Goal: Find specific page/section: Find specific page/section

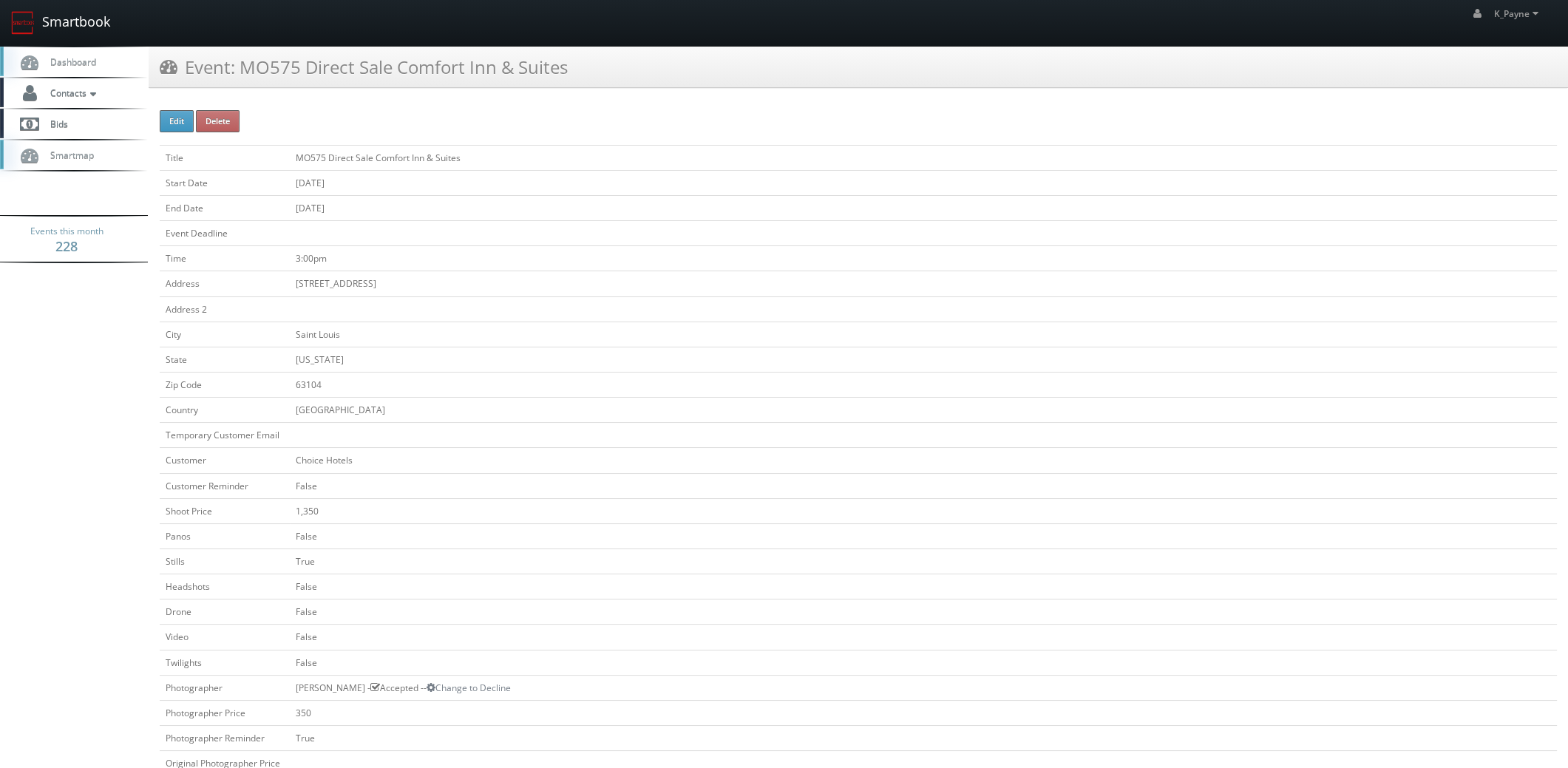
click at [69, 21] on link "Smartbook" at bounding box center [61, 23] width 122 height 46
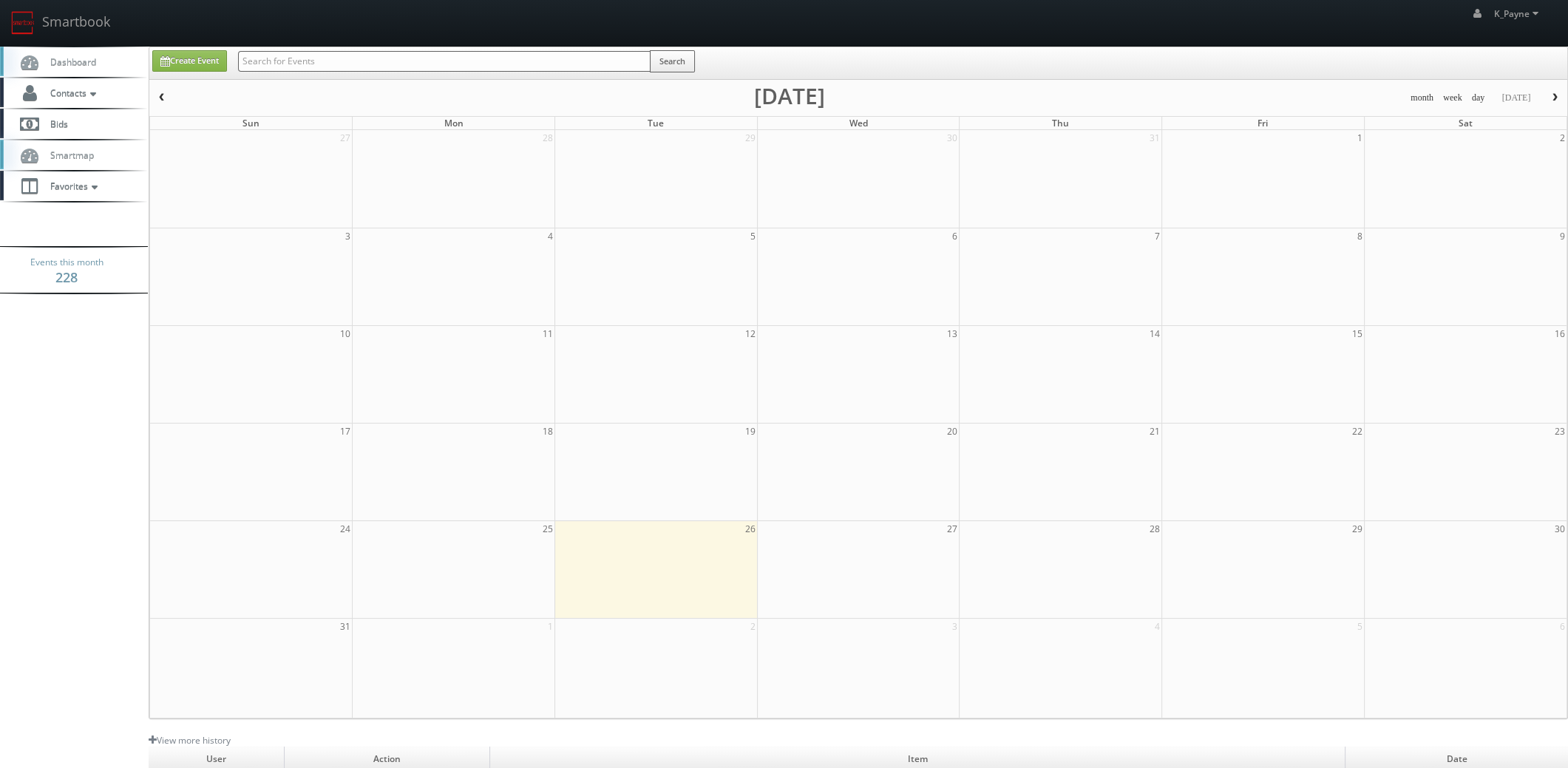
click at [284, 58] on input "text" at bounding box center [445, 61] width 413 height 21
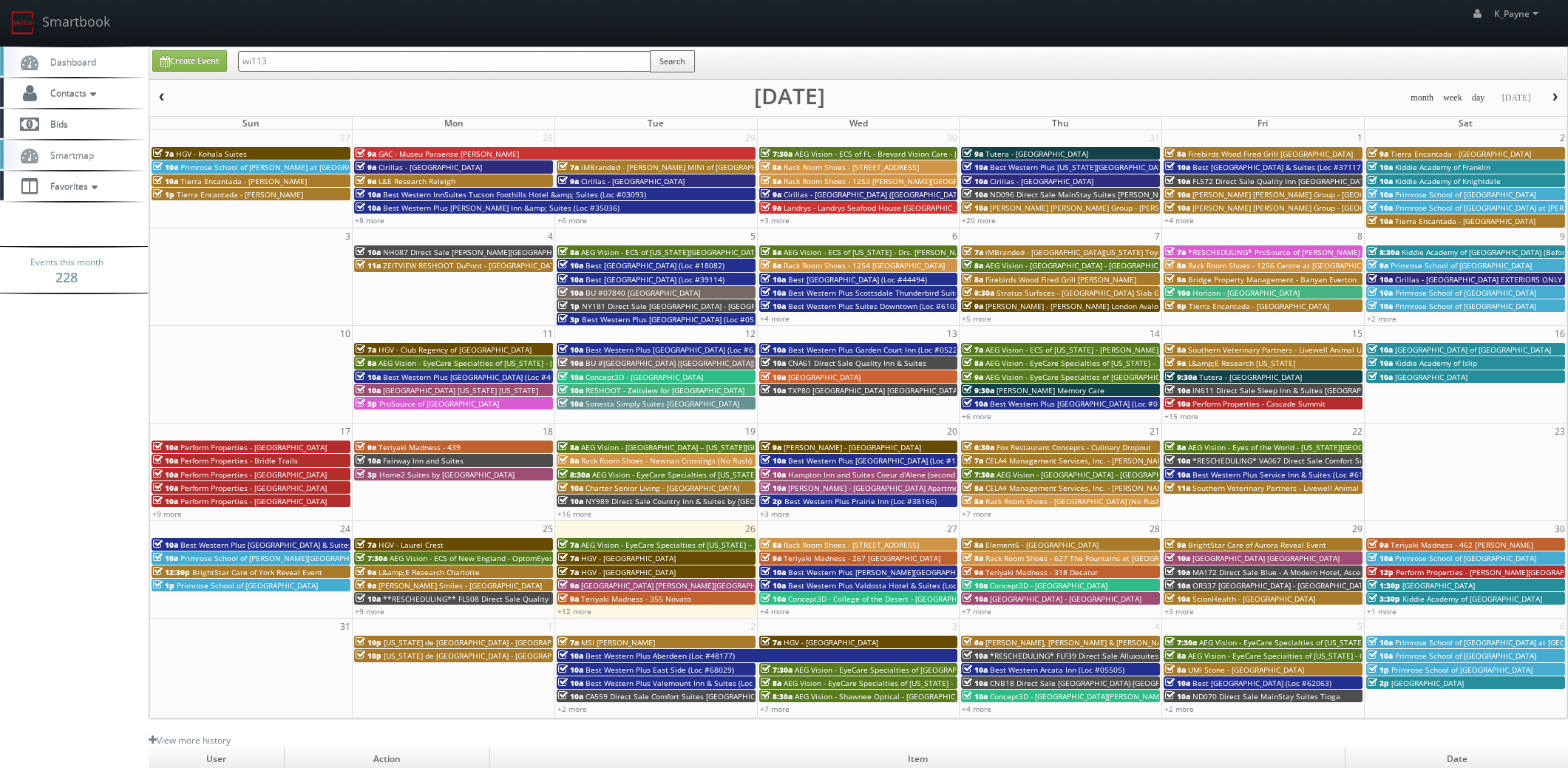
type input "wi113"
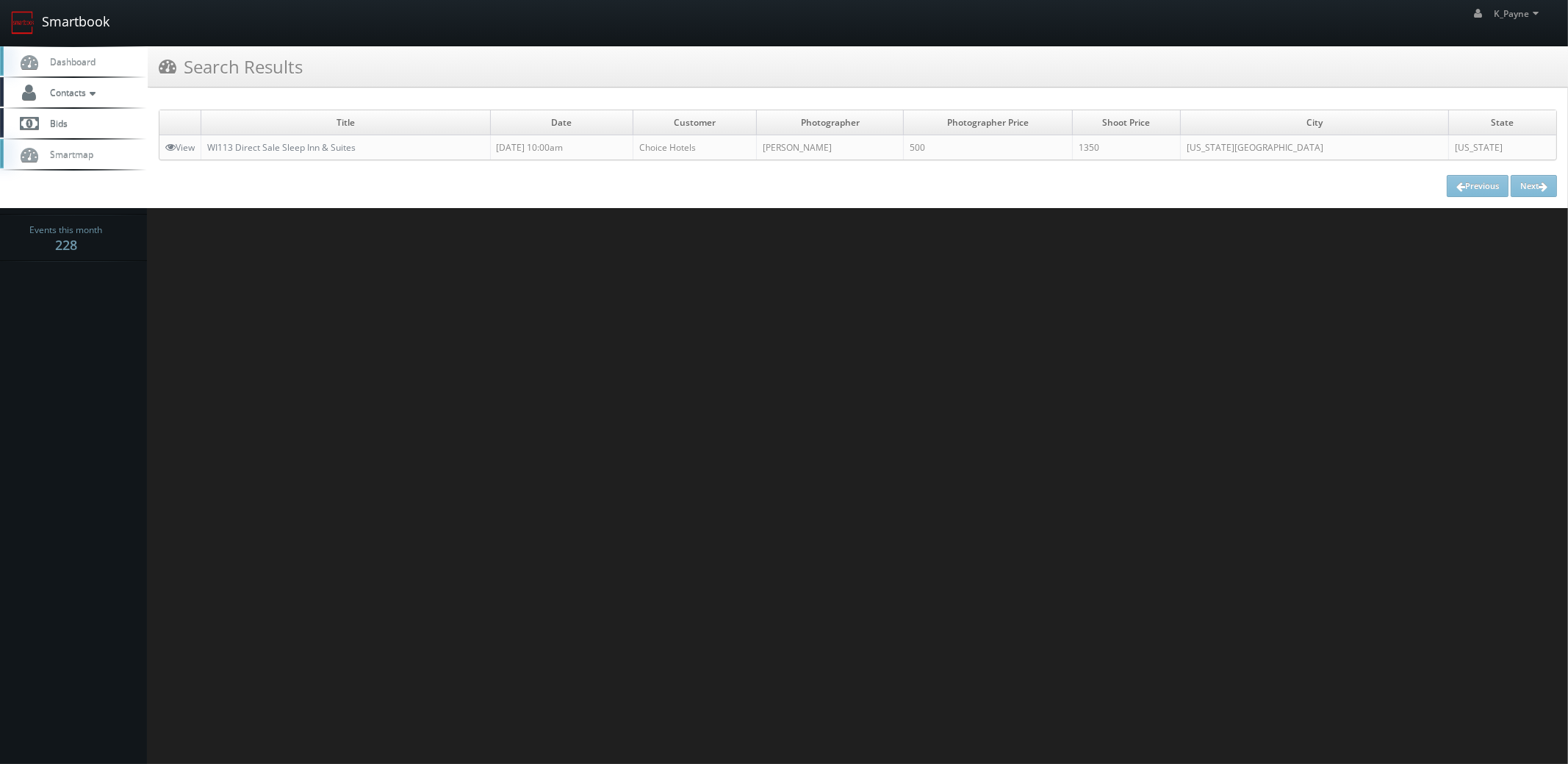
click at [64, 25] on link "Smartbook" at bounding box center [60, 23] width 121 height 46
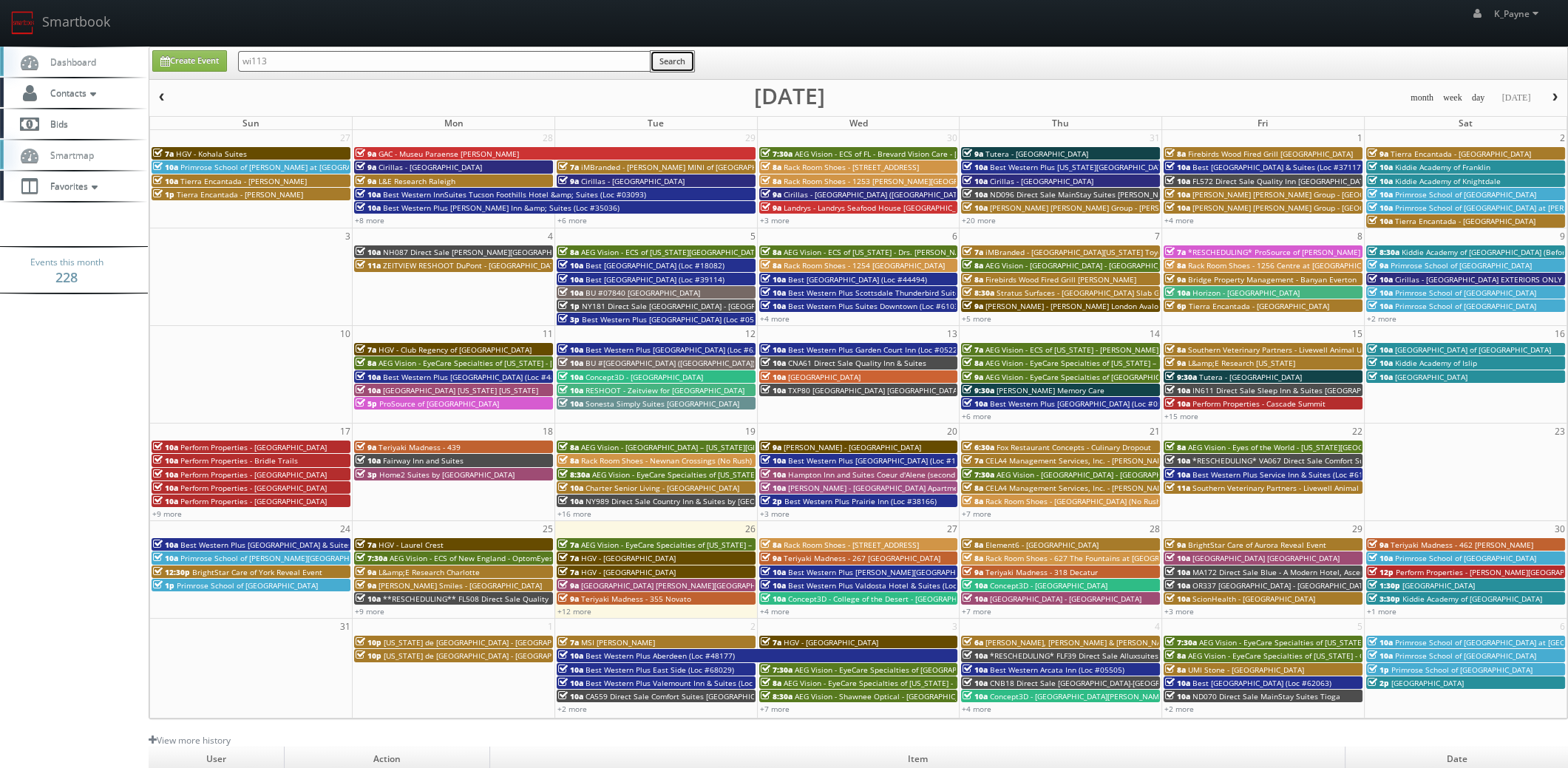
click at [667, 62] on button "Search" at bounding box center [672, 61] width 45 height 22
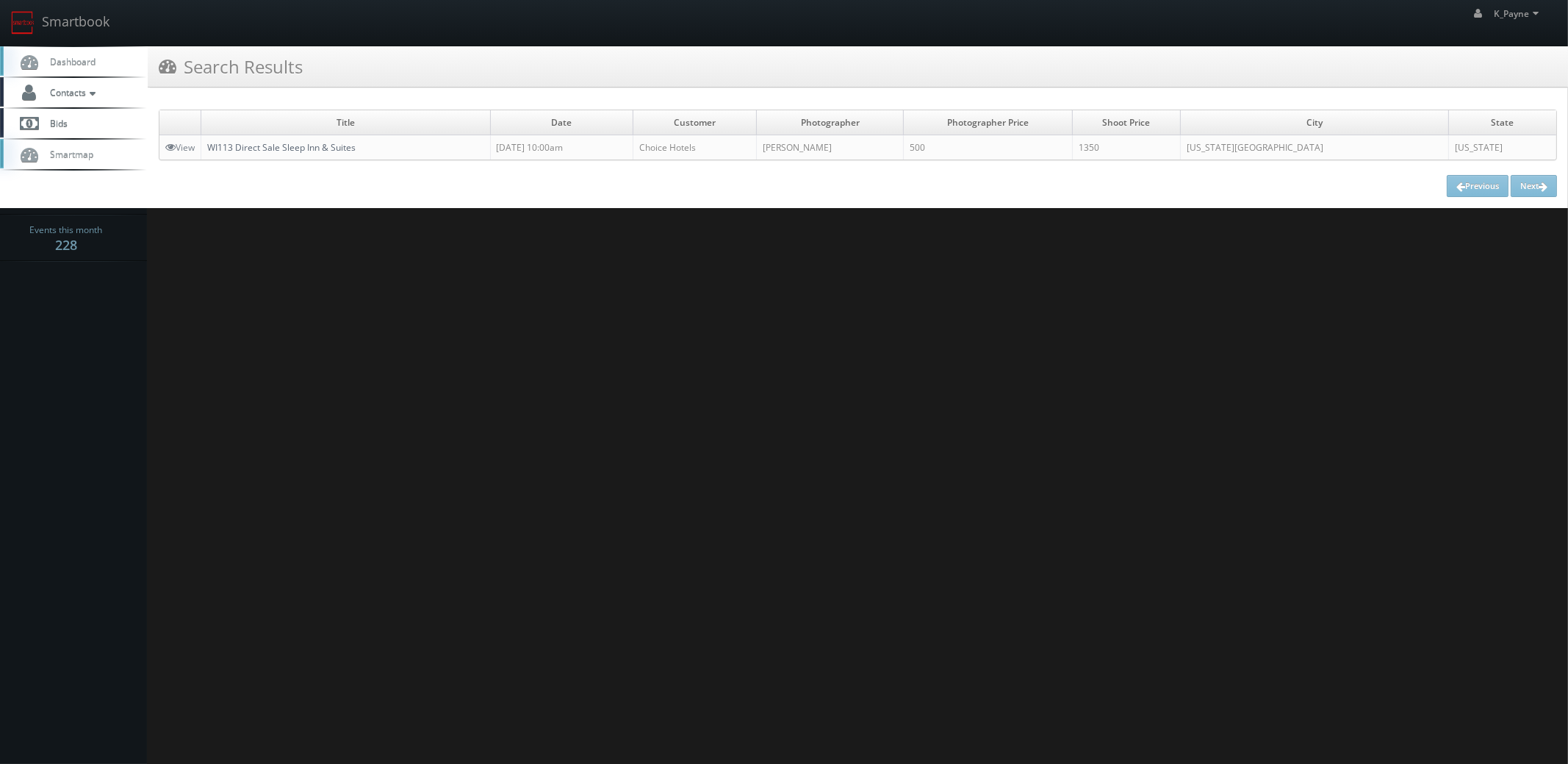
click at [301, 150] on link "WI113 Direct Sale Sleep Inn & Suites" at bounding box center [282, 147] width 149 height 12
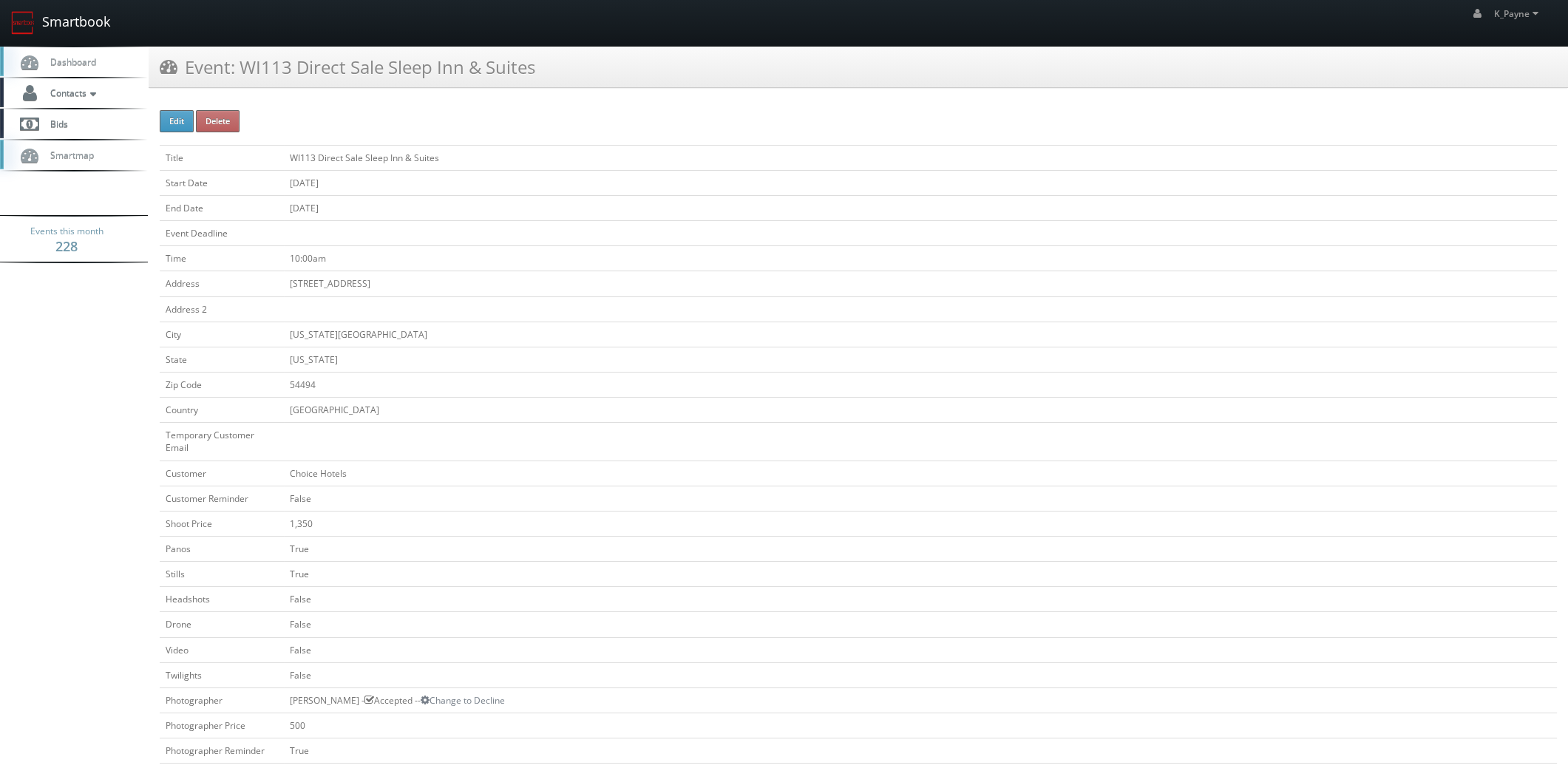
click at [83, 21] on link "Smartbook" at bounding box center [61, 23] width 122 height 46
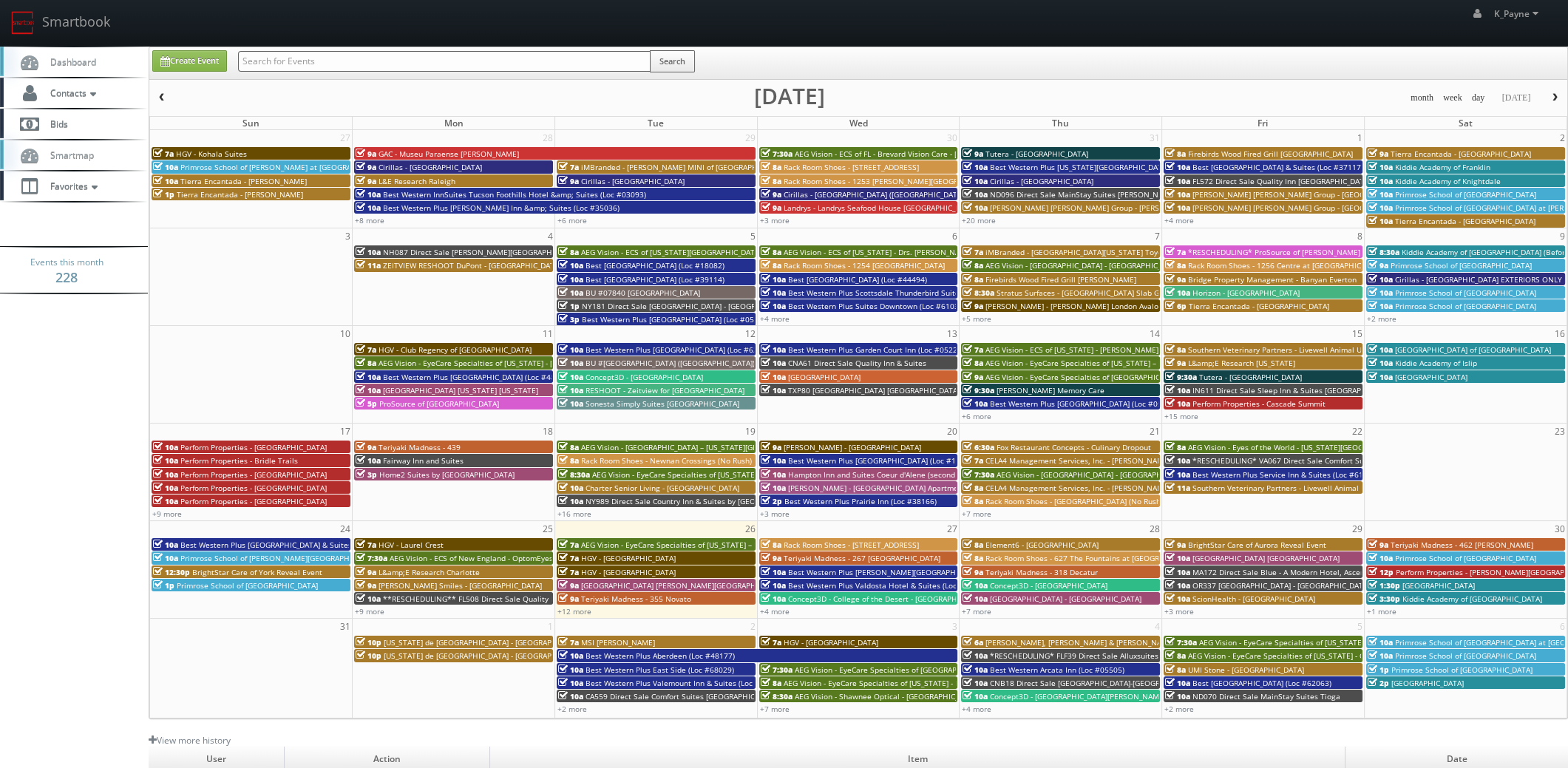
click at [309, 64] on input "text" at bounding box center [445, 61] width 413 height 21
type input "nc822"
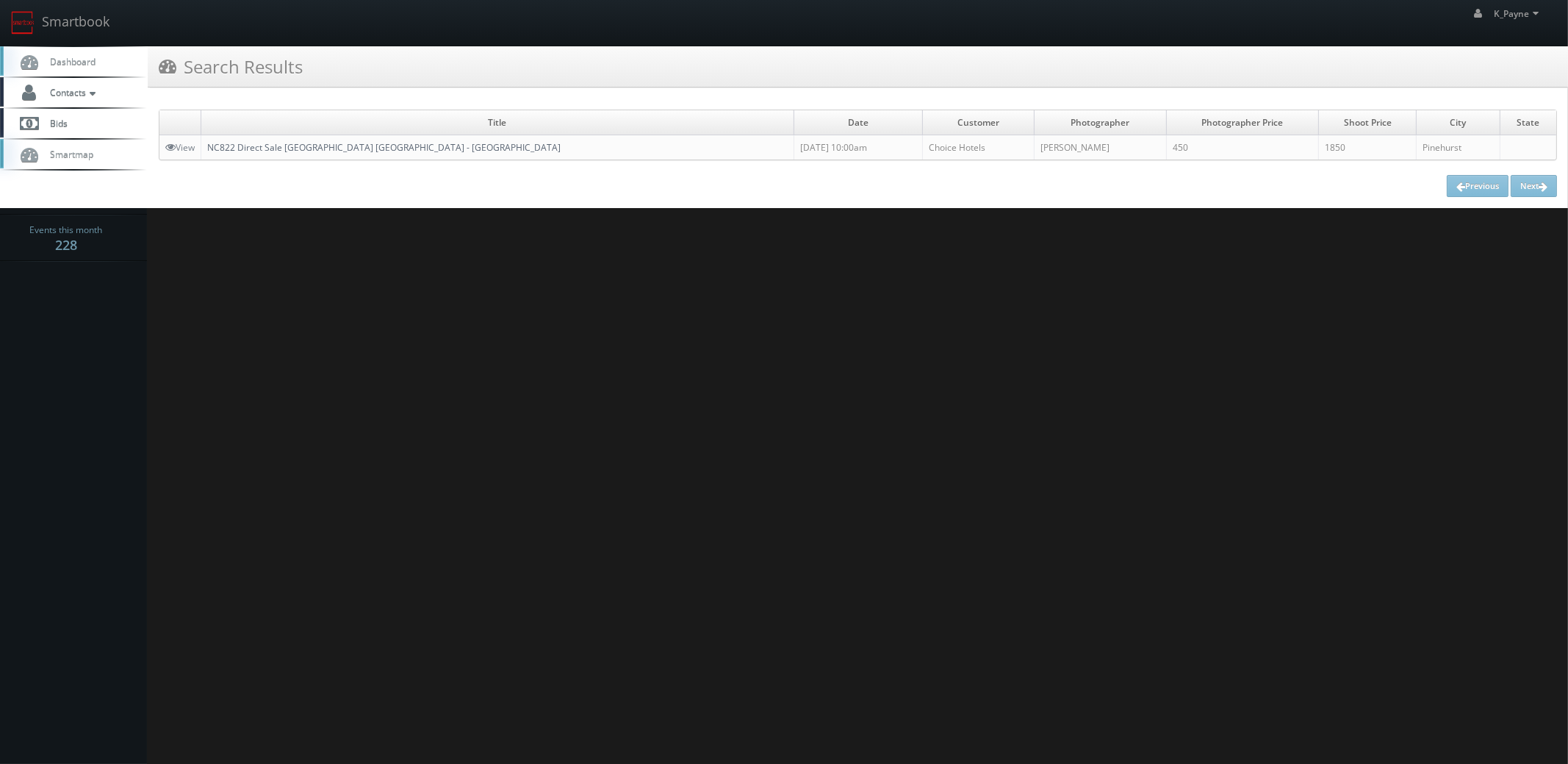
click at [295, 146] on link "NC822 Direct Sale [GEOGRAPHIC_DATA] [GEOGRAPHIC_DATA] - [GEOGRAPHIC_DATA]" at bounding box center [384, 147] width 354 height 12
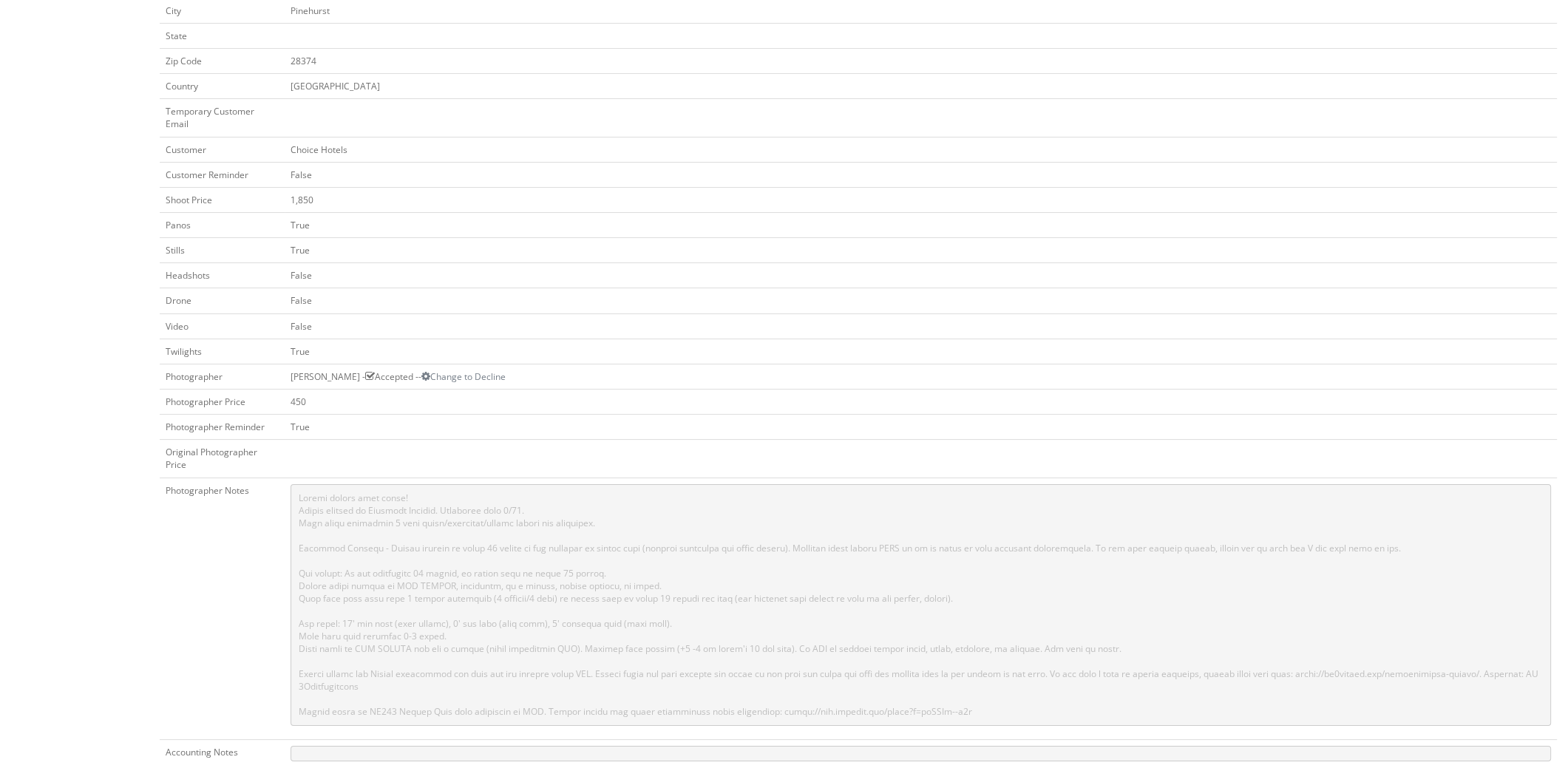
scroll to position [369, 0]
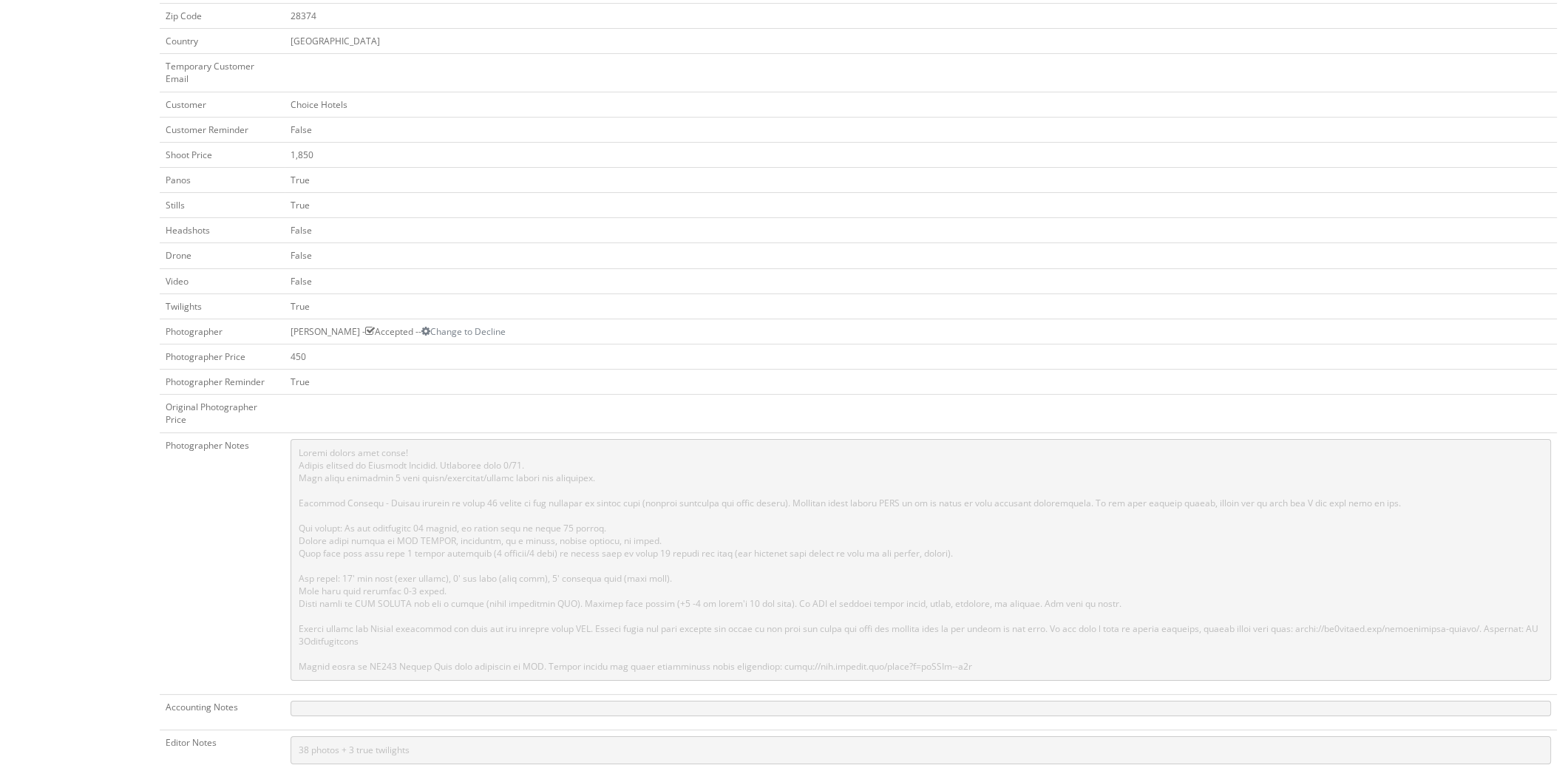
click at [55, 551] on body "Smartbook Toggle Side Navigation Toggle Top Navigation K_Payne K_Payne Profile …" at bounding box center [784, 375] width 1568 height 1487
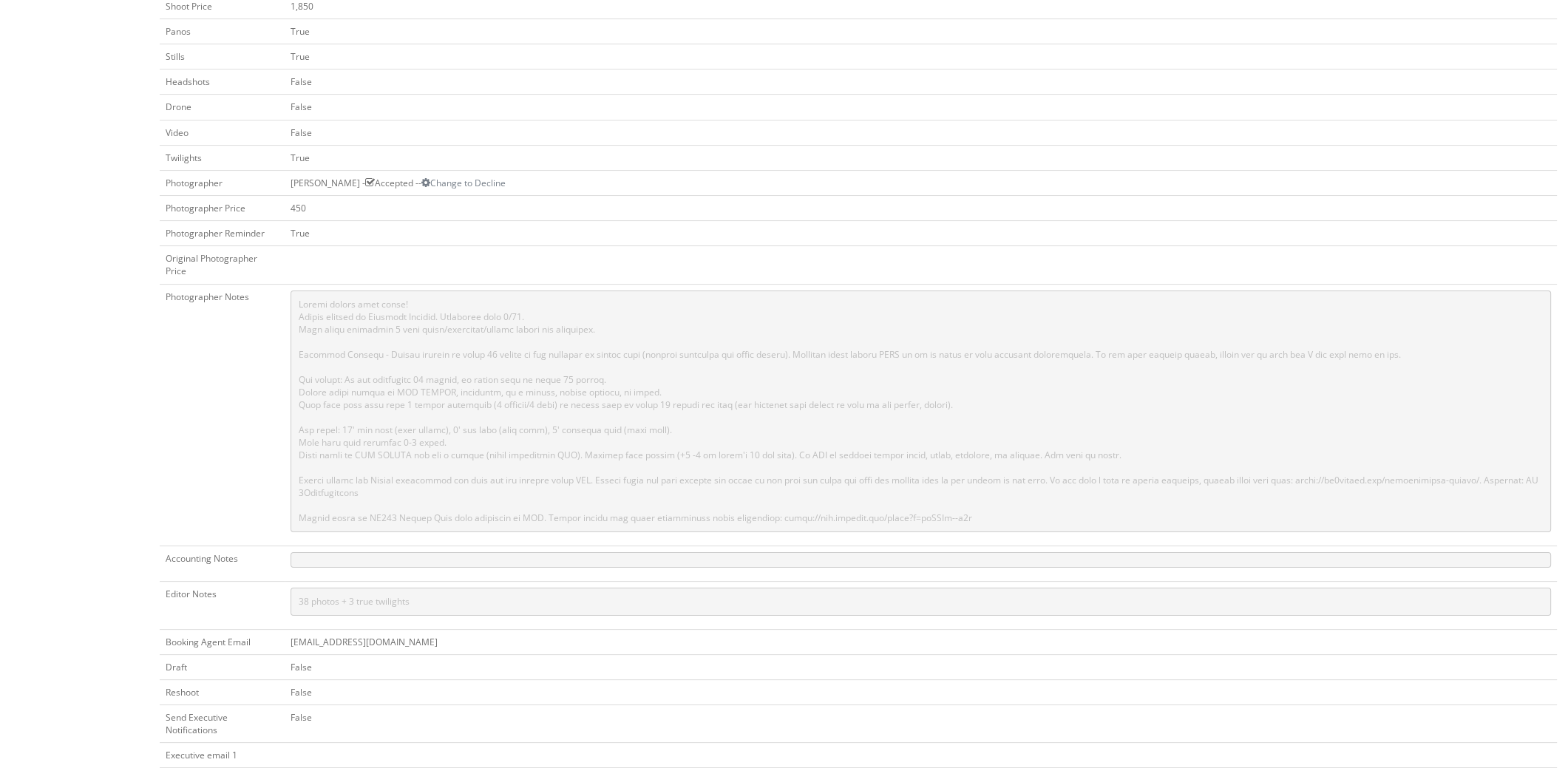
scroll to position [0, 0]
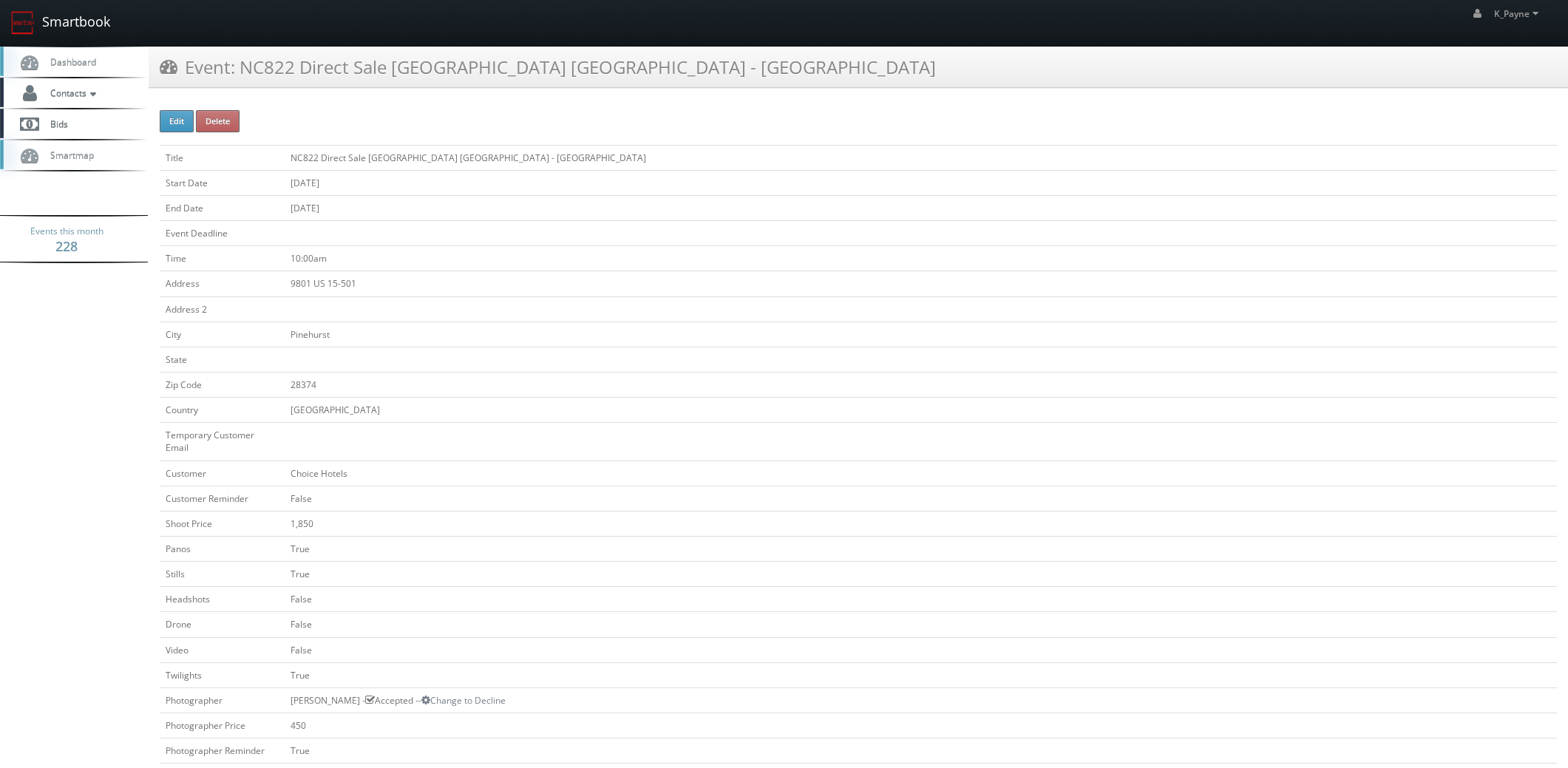
click at [78, 22] on link "Smartbook" at bounding box center [61, 23] width 122 height 46
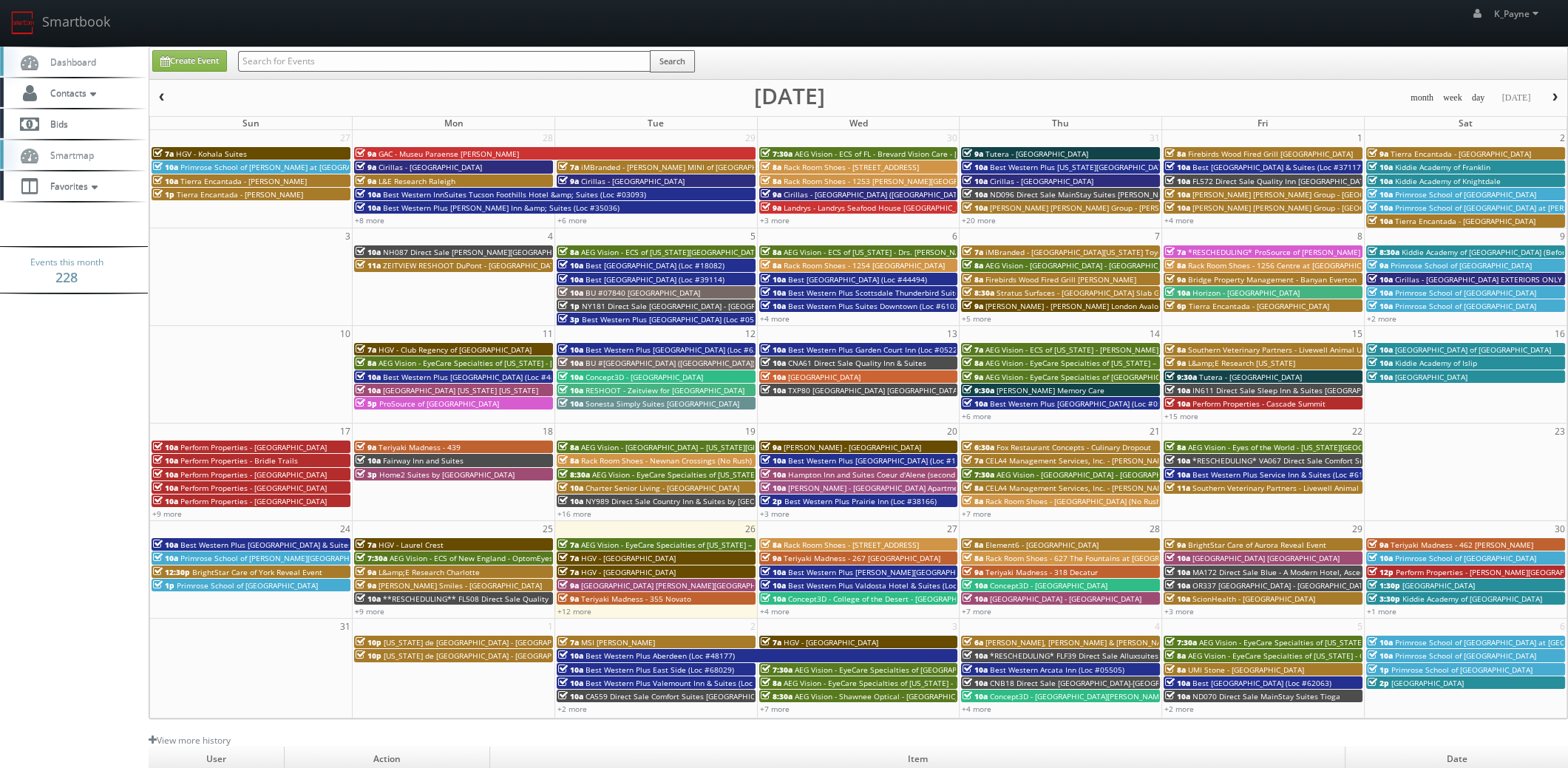
click at [267, 66] on input "text" at bounding box center [445, 61] width 413 height 21
type input "tn130"
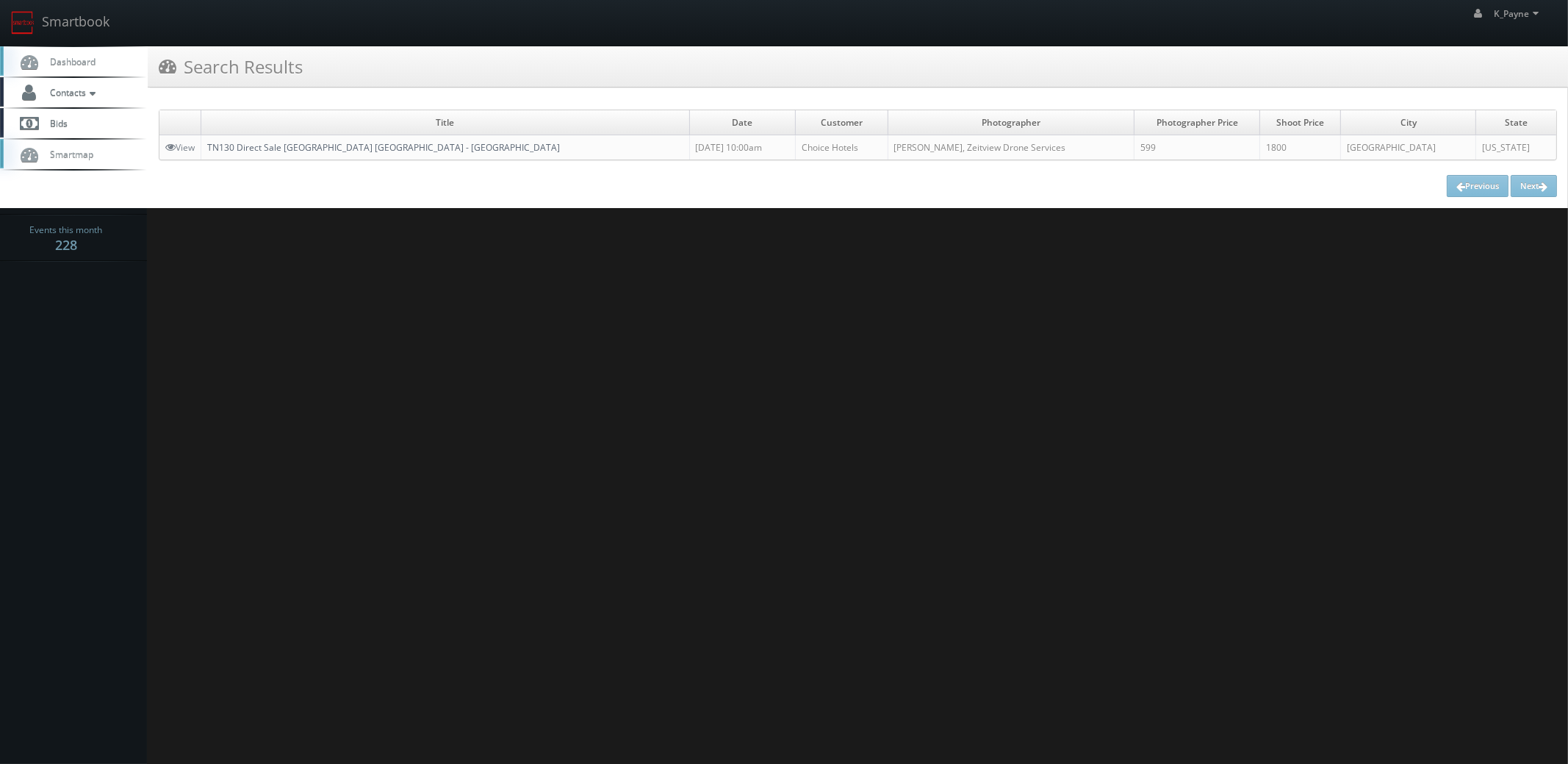
click at [318, 147] on link "TN130 Direct Sale [GEOGRAPHIC_DATA] [GEOGRAPHIC_DATA] - [GEOGRAPHIC_DATA]" at bounding box center [384, 147] width 353 height 12
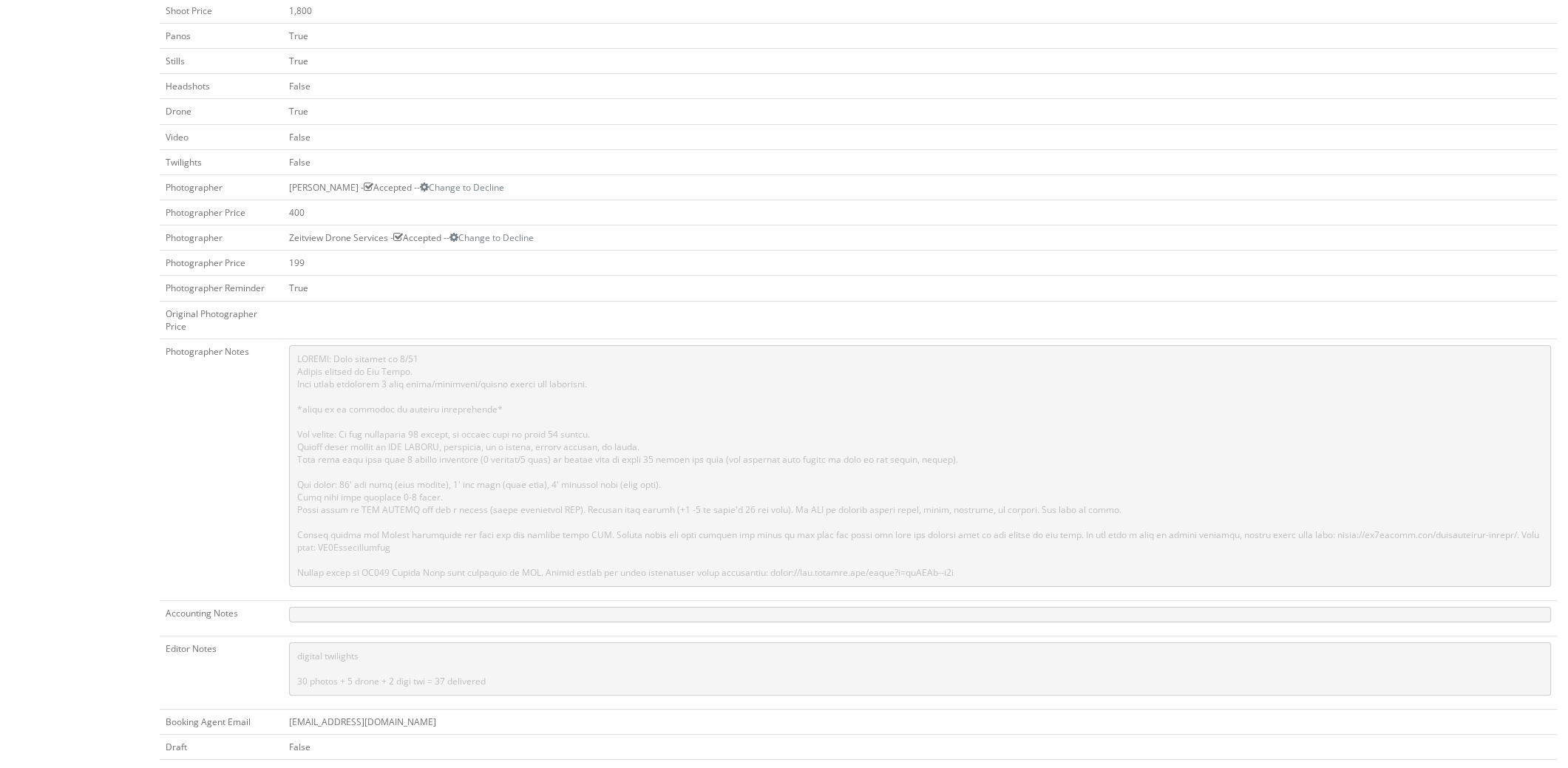
scroll to position [517, 0]
